Goal: Check status: Check status

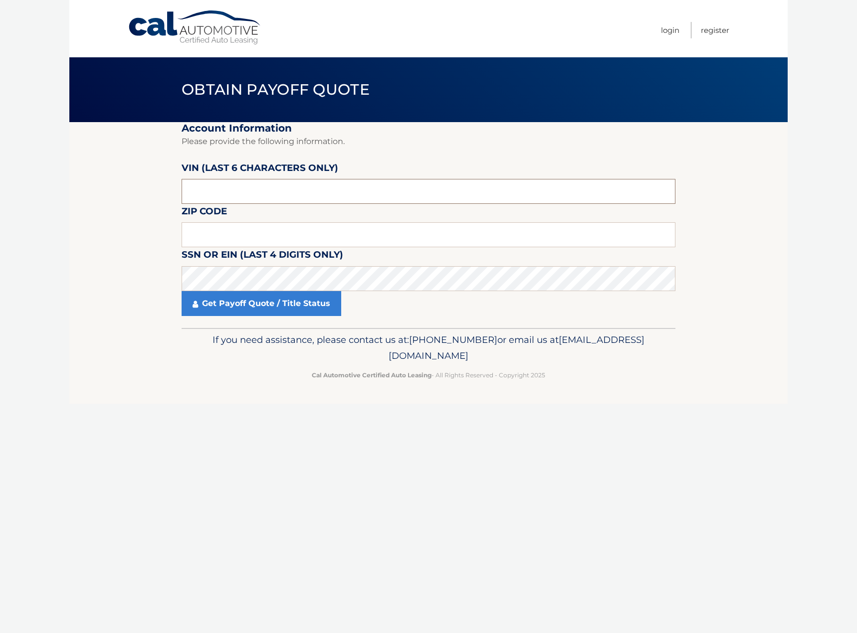
click at [259, 193] on input "text" at bounding box center [429, 191] width 494 height 25
type input "095349"
click at [235, 238] on input "text" at bounding box center [429, 234] width 494 height 25
type input "11798"
click at [235, 305] on link "Get Payoff Quote / Title Status" at bounding box center [262, 303] width 160 height 25
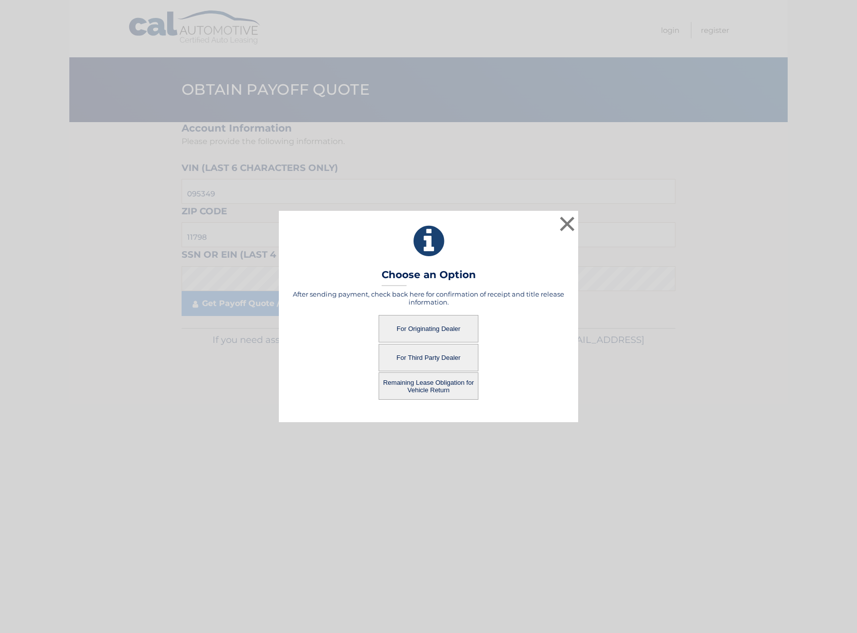
click at [430, 328] on button "For Originating Dealer" at bounding box center [428, 328] width 100 height 27
click at [411, 322] on button "For Originating Dealer" at bounding box center [428, 328] width 100 height 27
